Goal: Check status: Check status

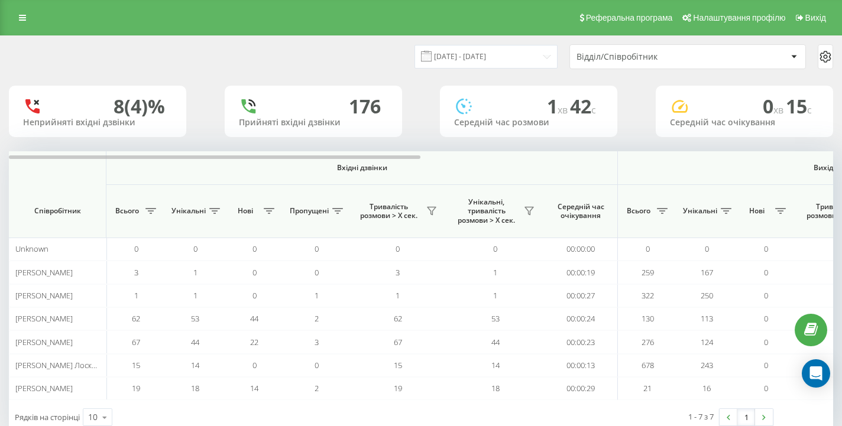
click at [651, 56] on div "Відділ/Співробітник" at bounding box center [647, 57] width 141 height 10
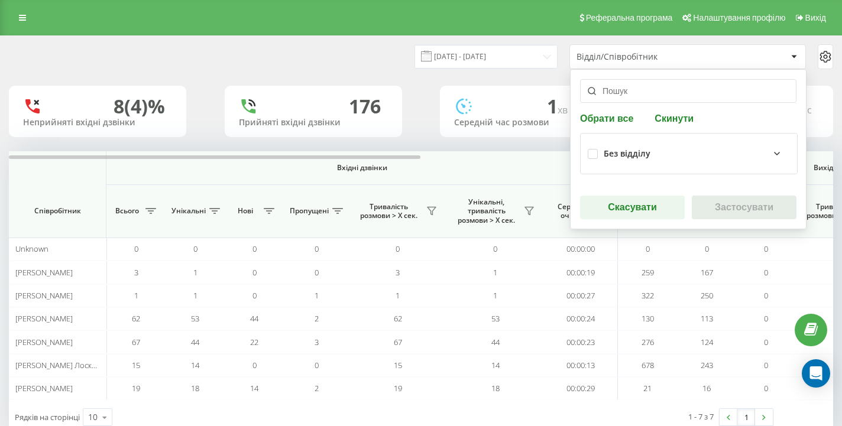
click at [623, 93] on input "text" at bounding box center [688, 91] width 216 height 24
click at [621, 141] on div "Без відділу" at bounding box center [689, 154] width 202 height 26
click at [621, 150] on div "Без відділу" at bounding box center [627, 154] width 47 height 10
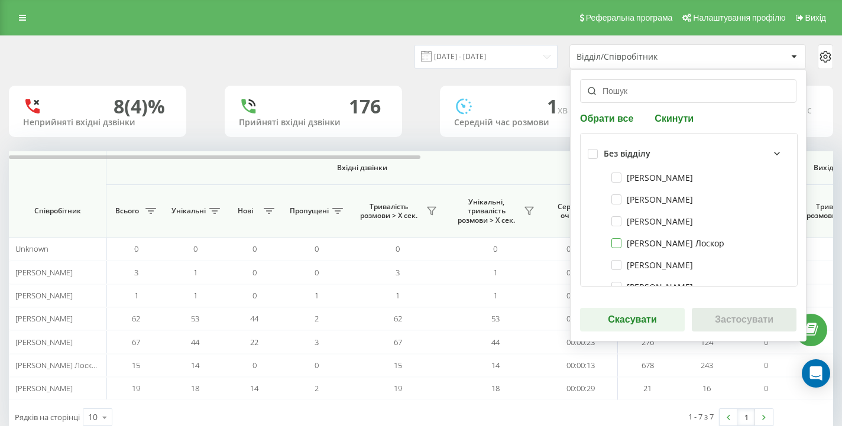
click at [623, 245] on label "[PERSON_NAME] Лоскор" at bounding box center [667, 243] width 113 height 10
checkbox input "true"
click at [718, 317] on button "Застосувати" at bounding box center [744, 320] width 105 height 24
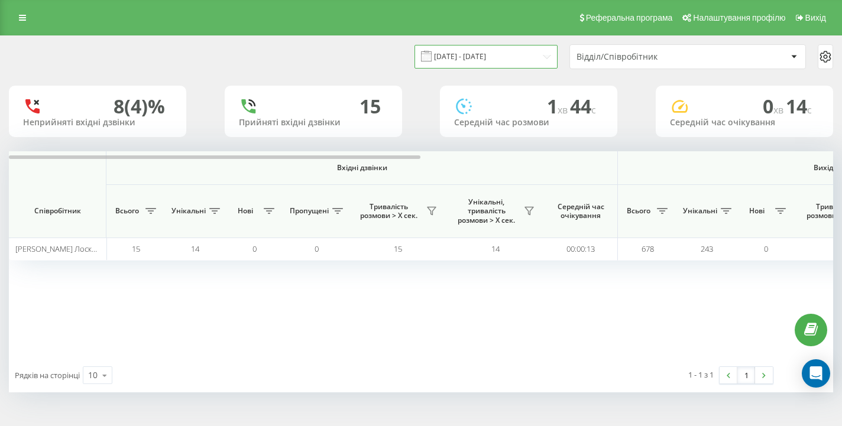
click at [519, 48] on input "[DATE] - [DATE]" at bounding box center [485, 56] width 143 height 23
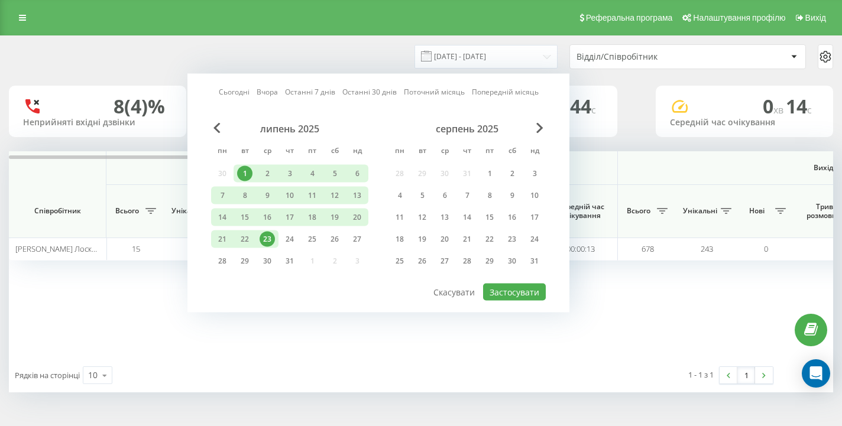
click at [267, 234] on div "23" at bounding box center [267, 239] width 15 height 15
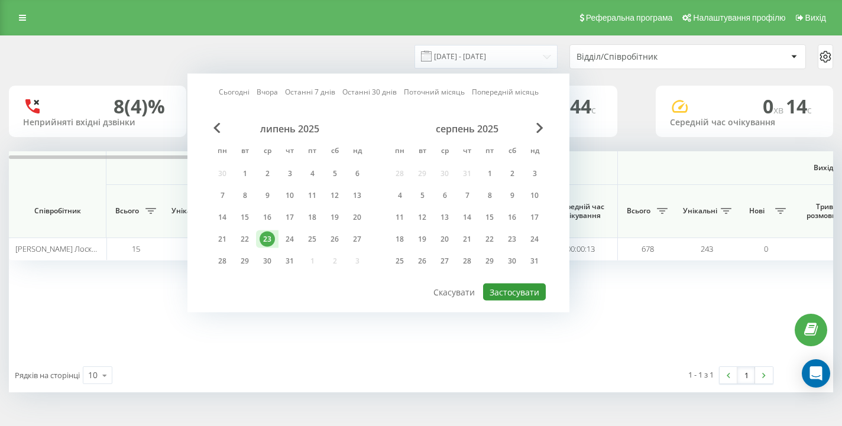
click at [504, 292] on button "Застосувати" at bounding box center [514, 292] width 63 height 17
type input "[DATE] - [DATE]"
